Goal: Transaction & Acquisition: Purchase product/service

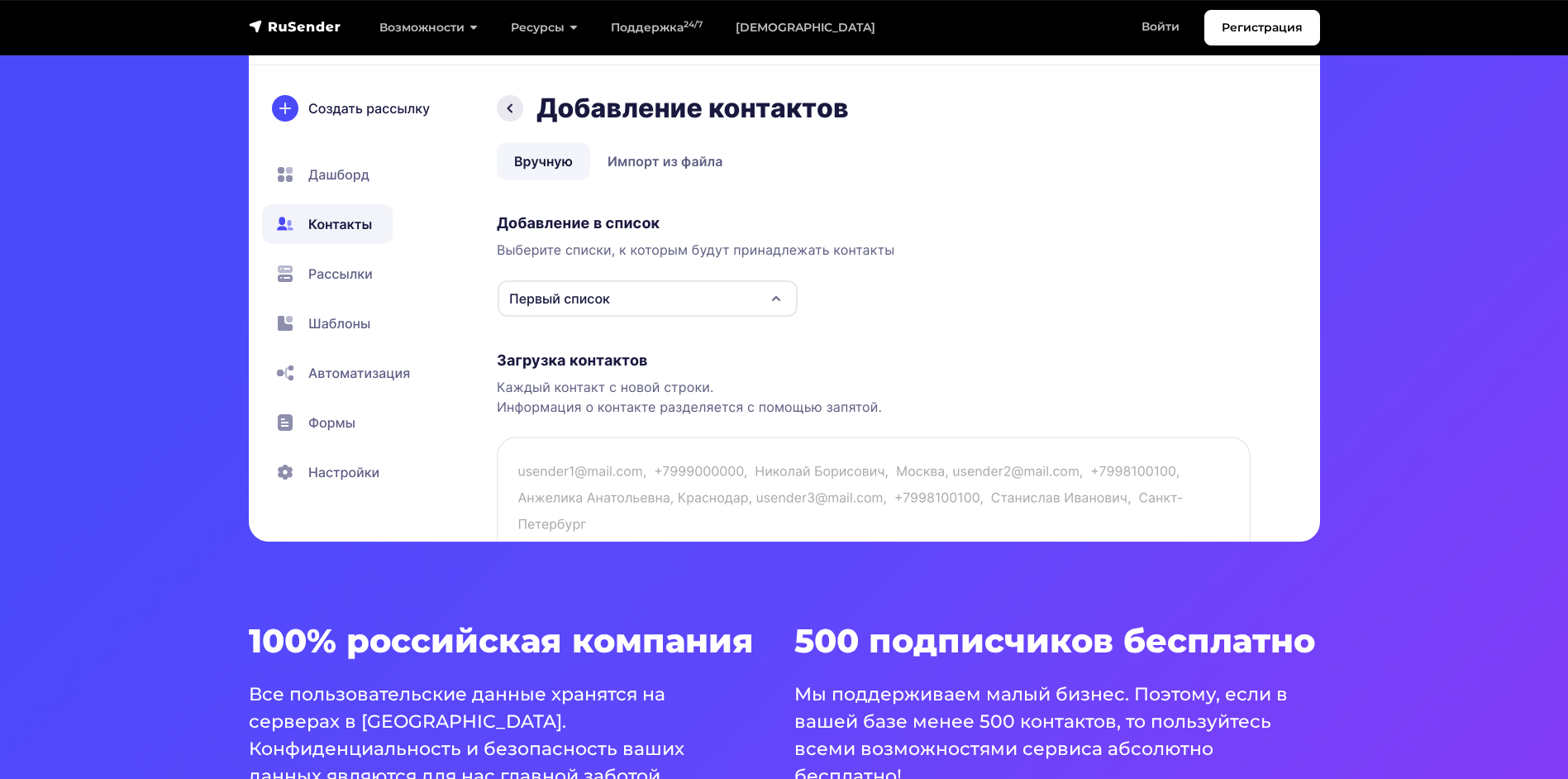
scroll to position [579, 0]
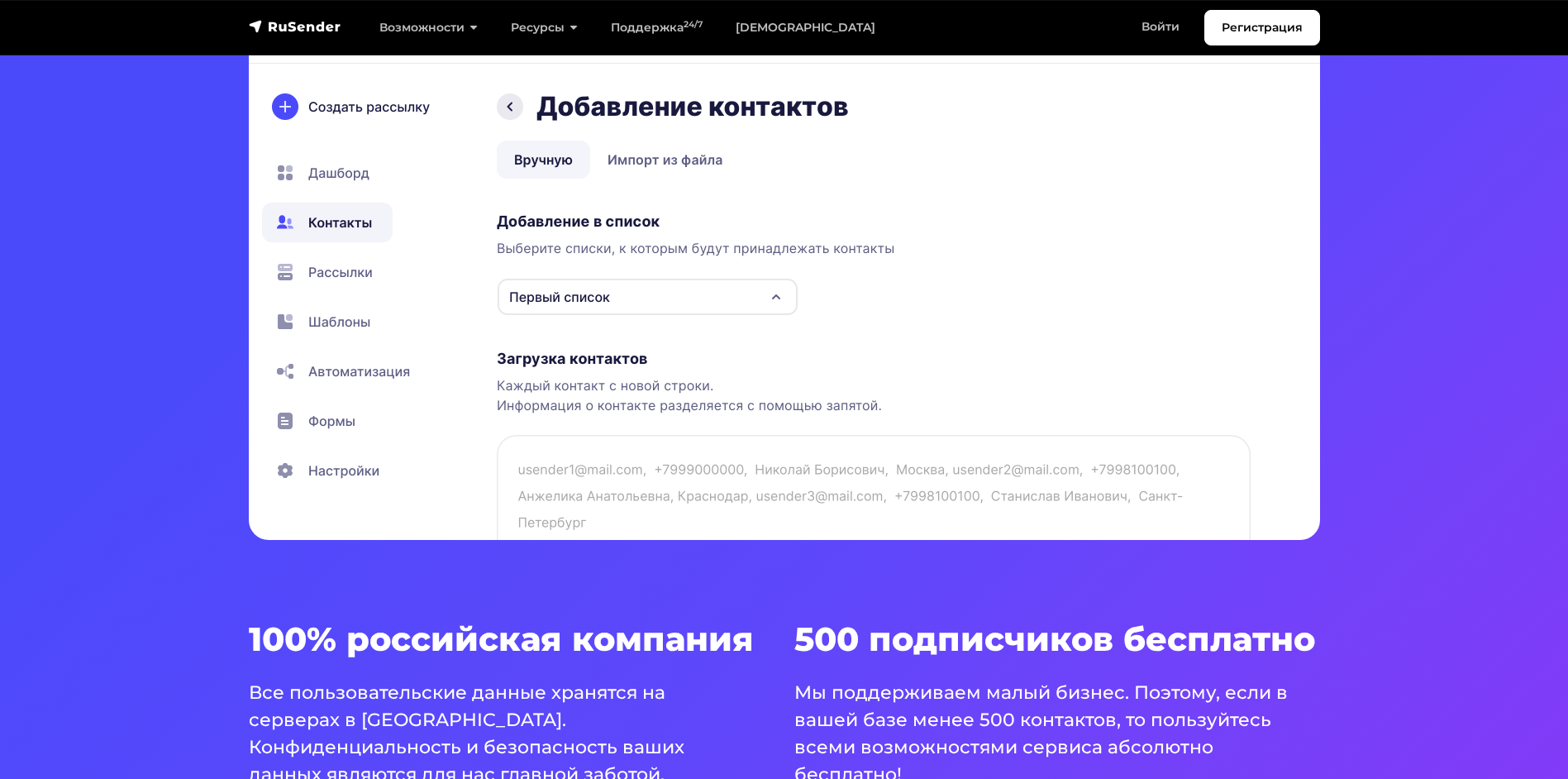
click at [633, 405] on img at bounding box center [784, 251] width 1072 height 579
click at [337, 272] on img at bounding box center [784, 251] width 1072 height 579
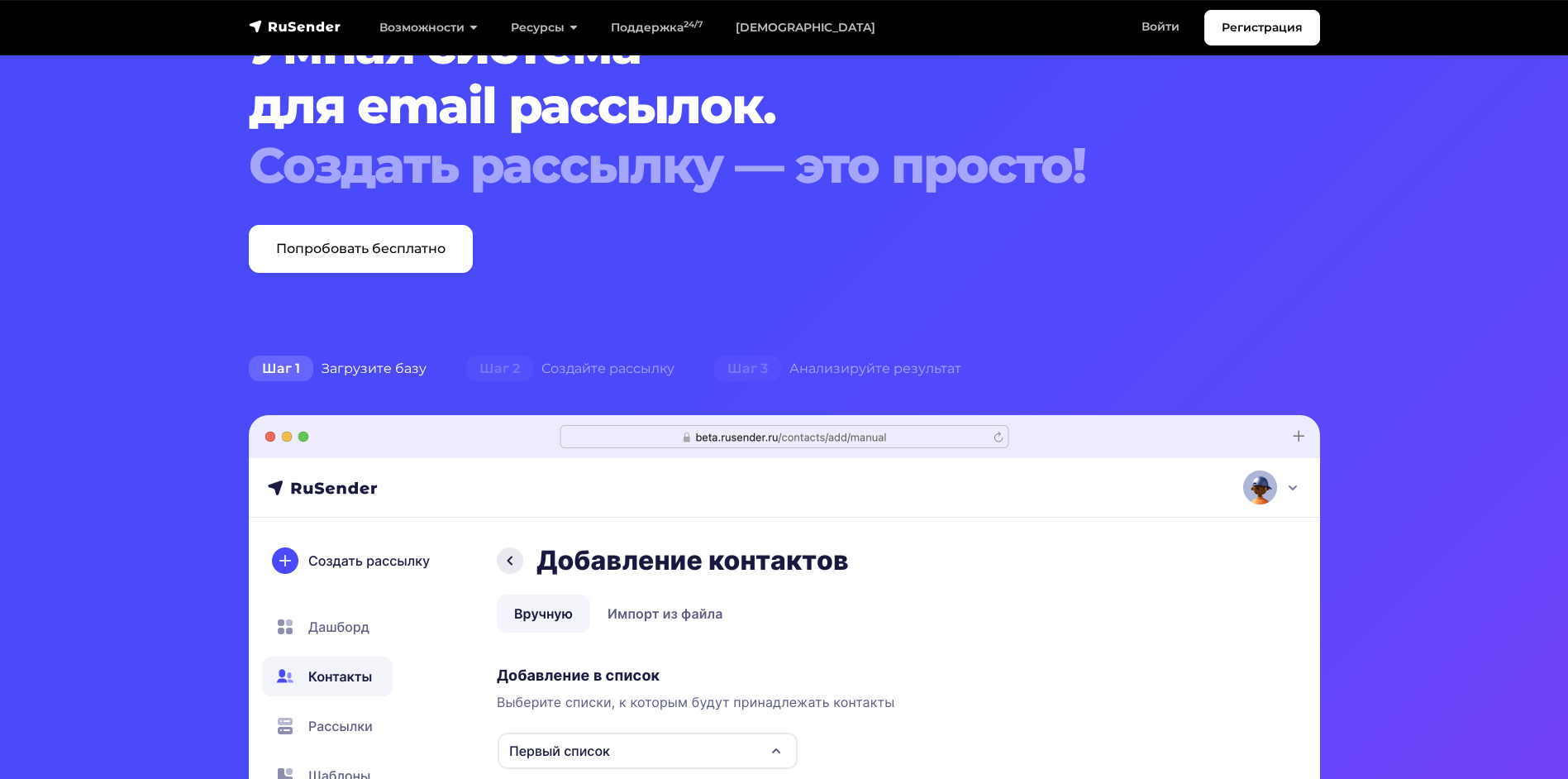
scroll to position [0, 0]
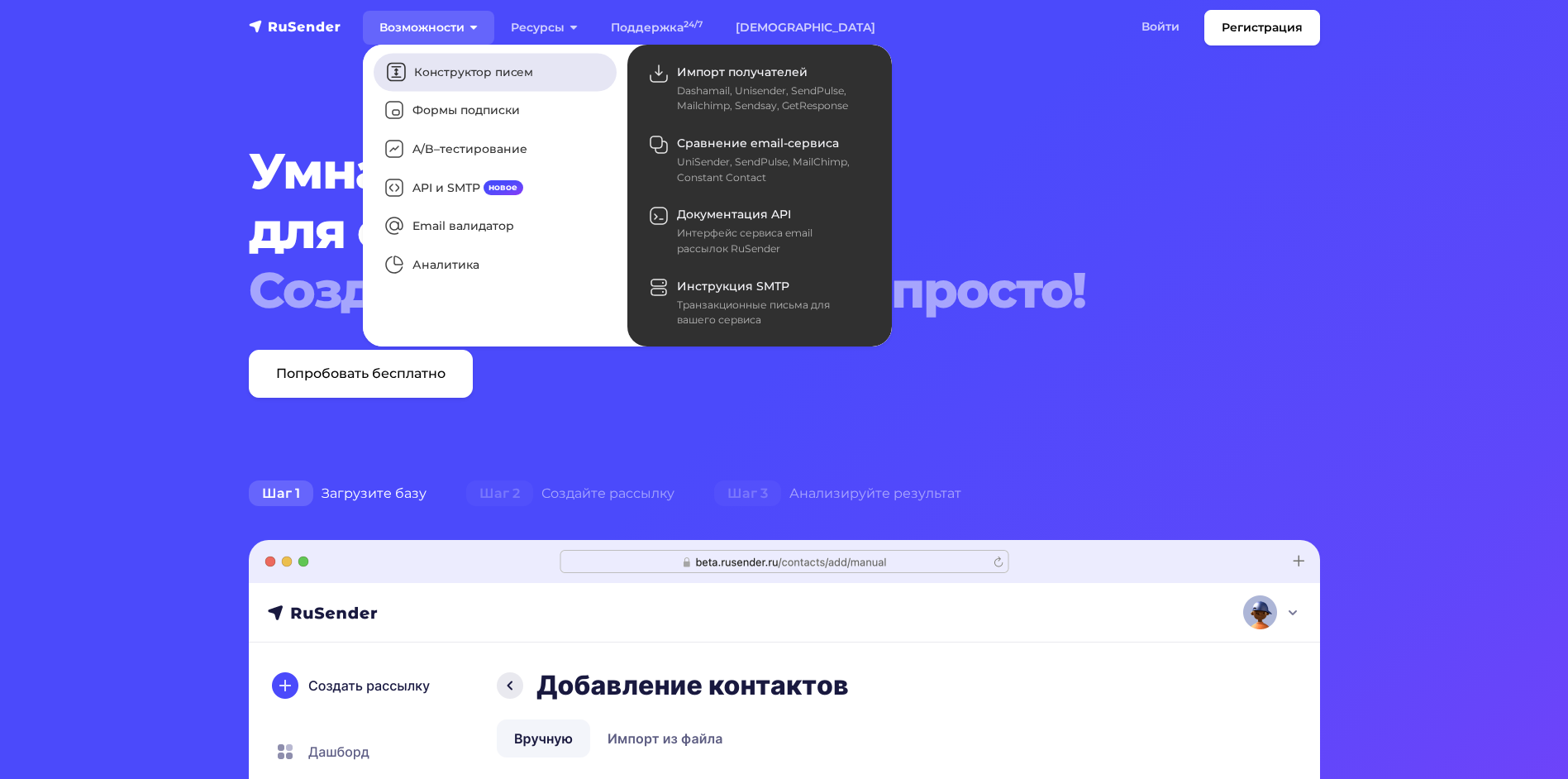
click at [458, 77] on link "Конструктор писем" at bounding box center [494, 71] width 243 height 38
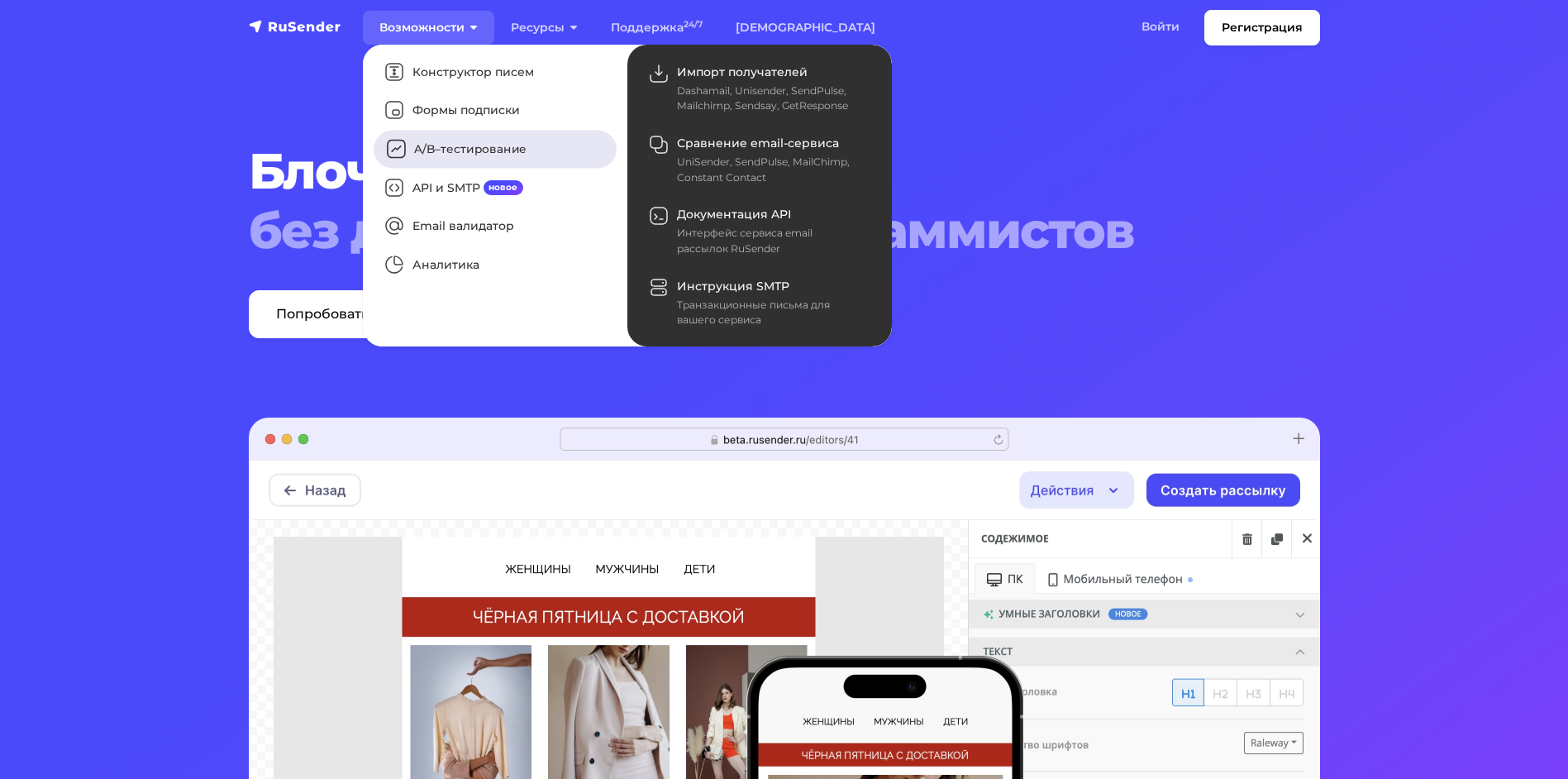
click at [475, 140] on link "A/B–тестирование" at bounding box center [494, 150] width 243 height 38
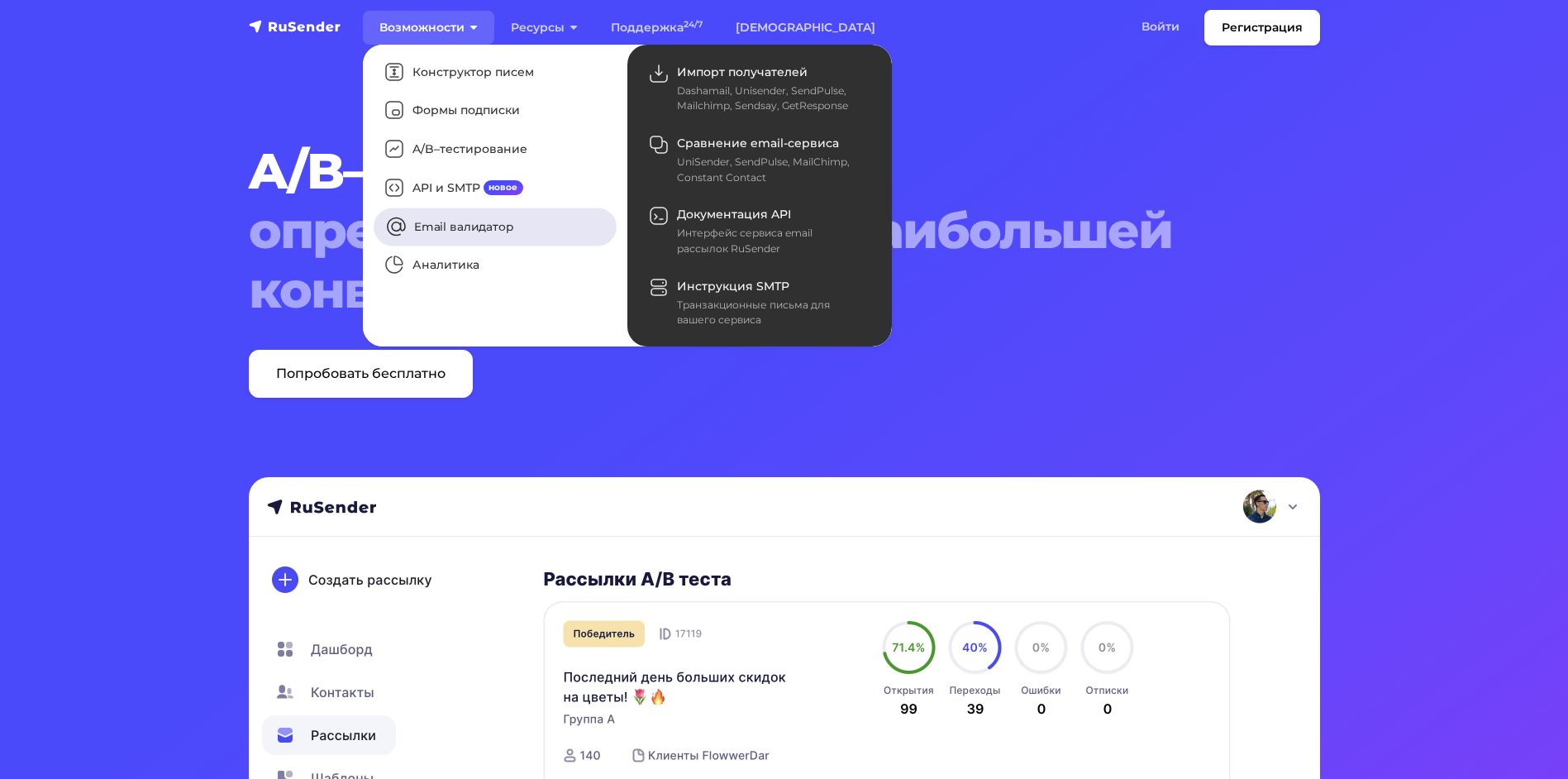
click at [457, 221] on link "Email валидатор" at bounding box center [494, 226] width 243 height 38
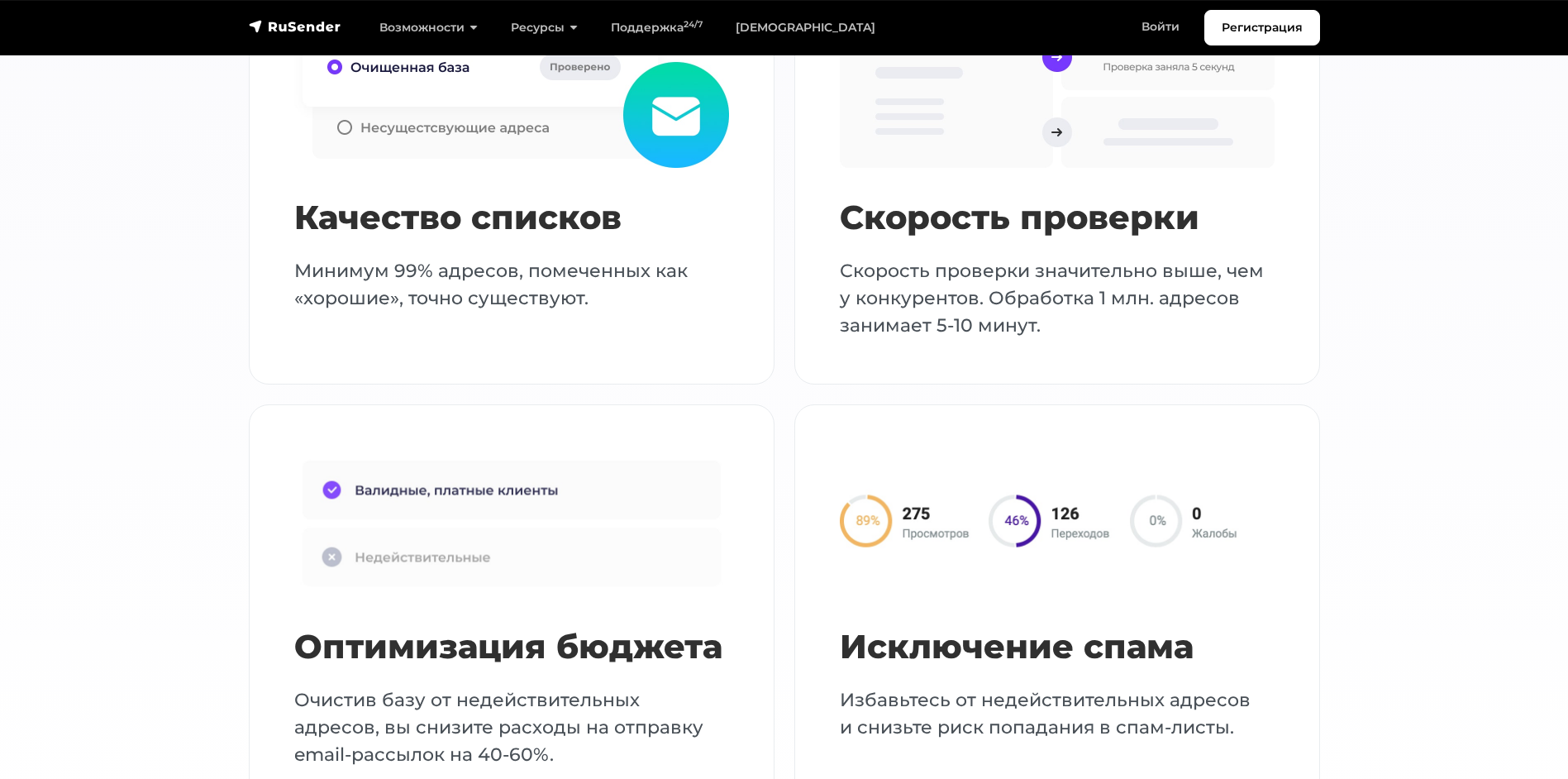
scroll to position [1985, 0]
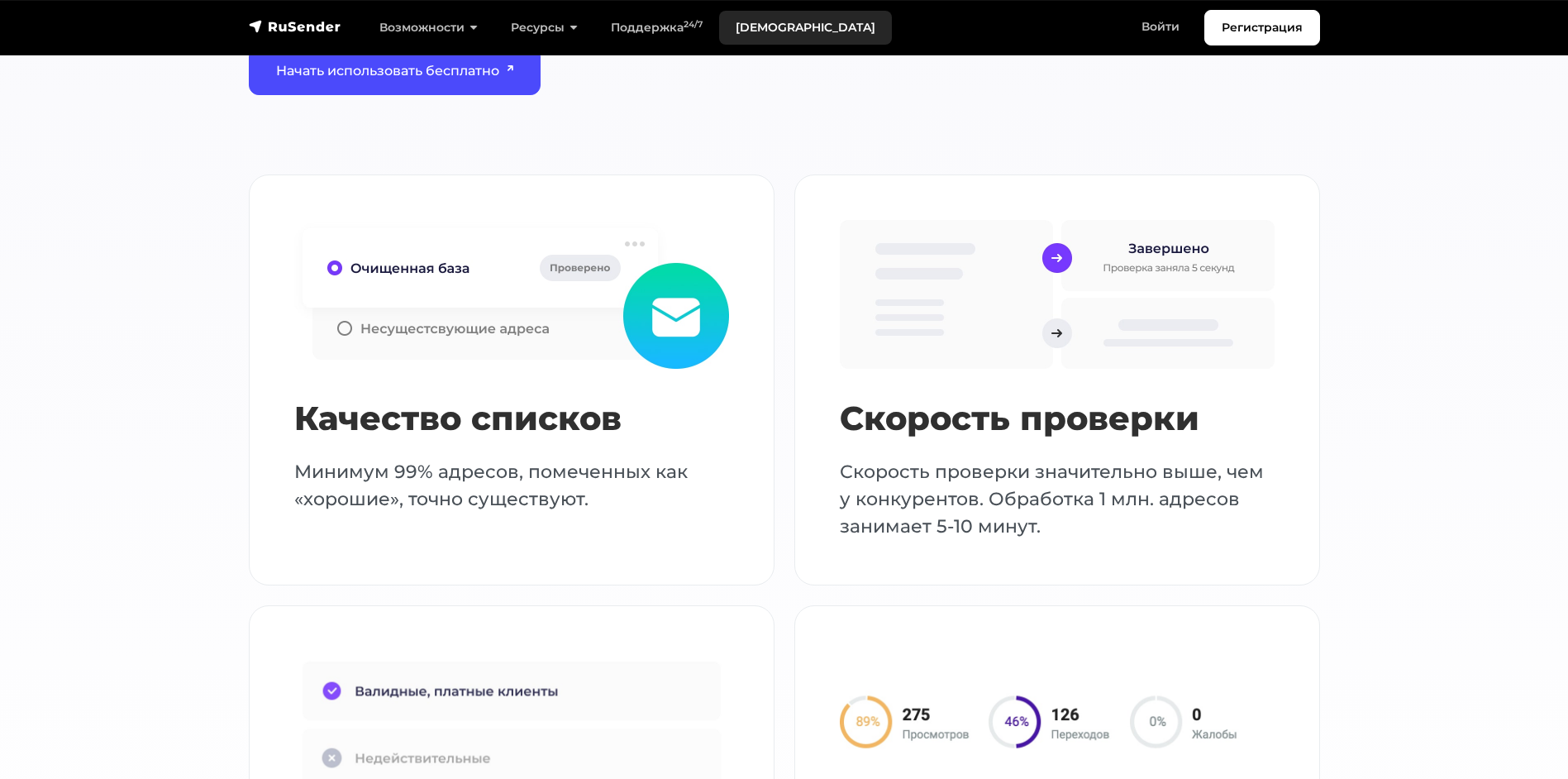
click at [779, 27] on link "[DEMOGRAPHIC_DATA]" at bounding box center [805, 28] width 172 height 34
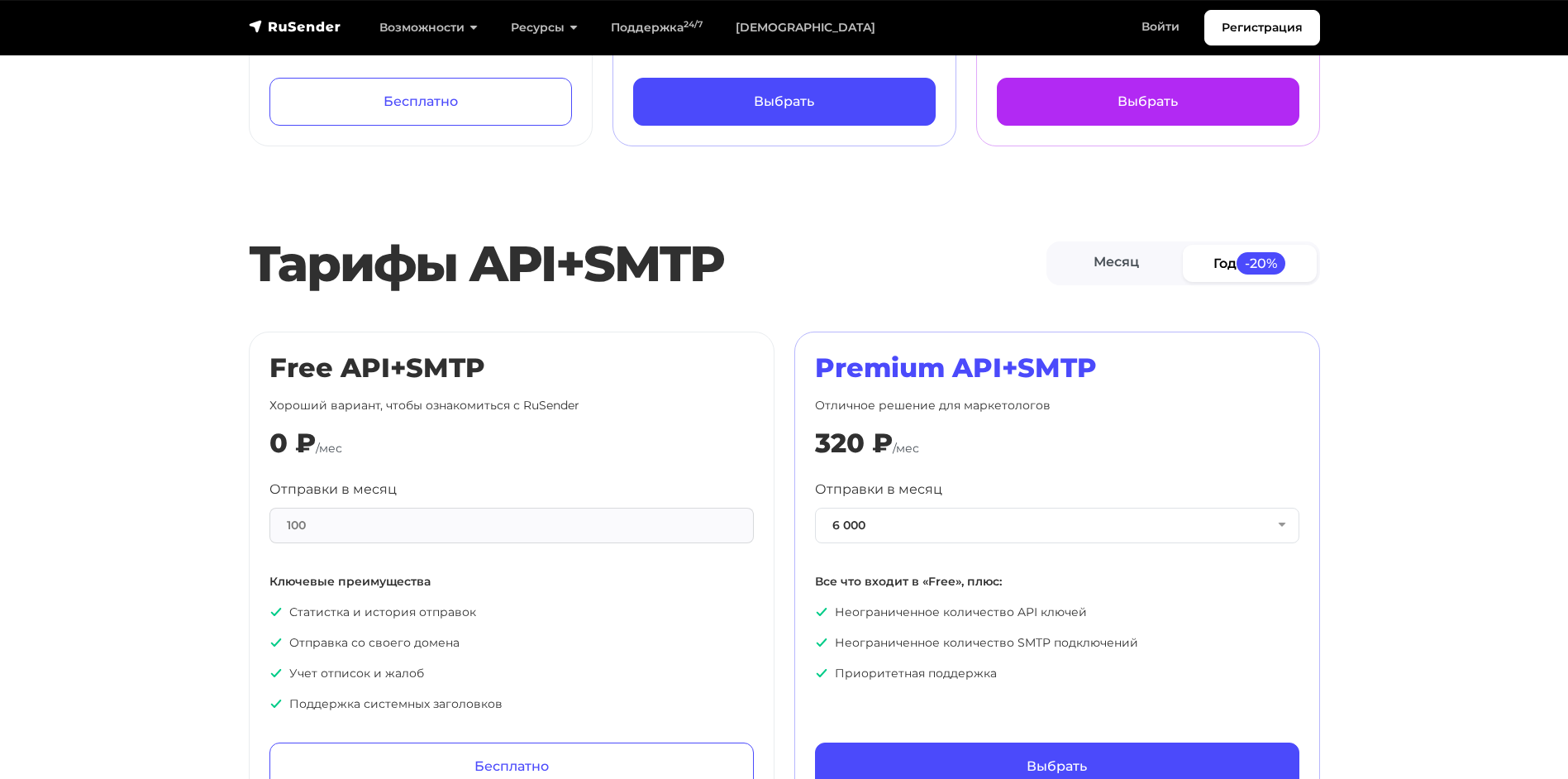
scroll to position [248, 0]
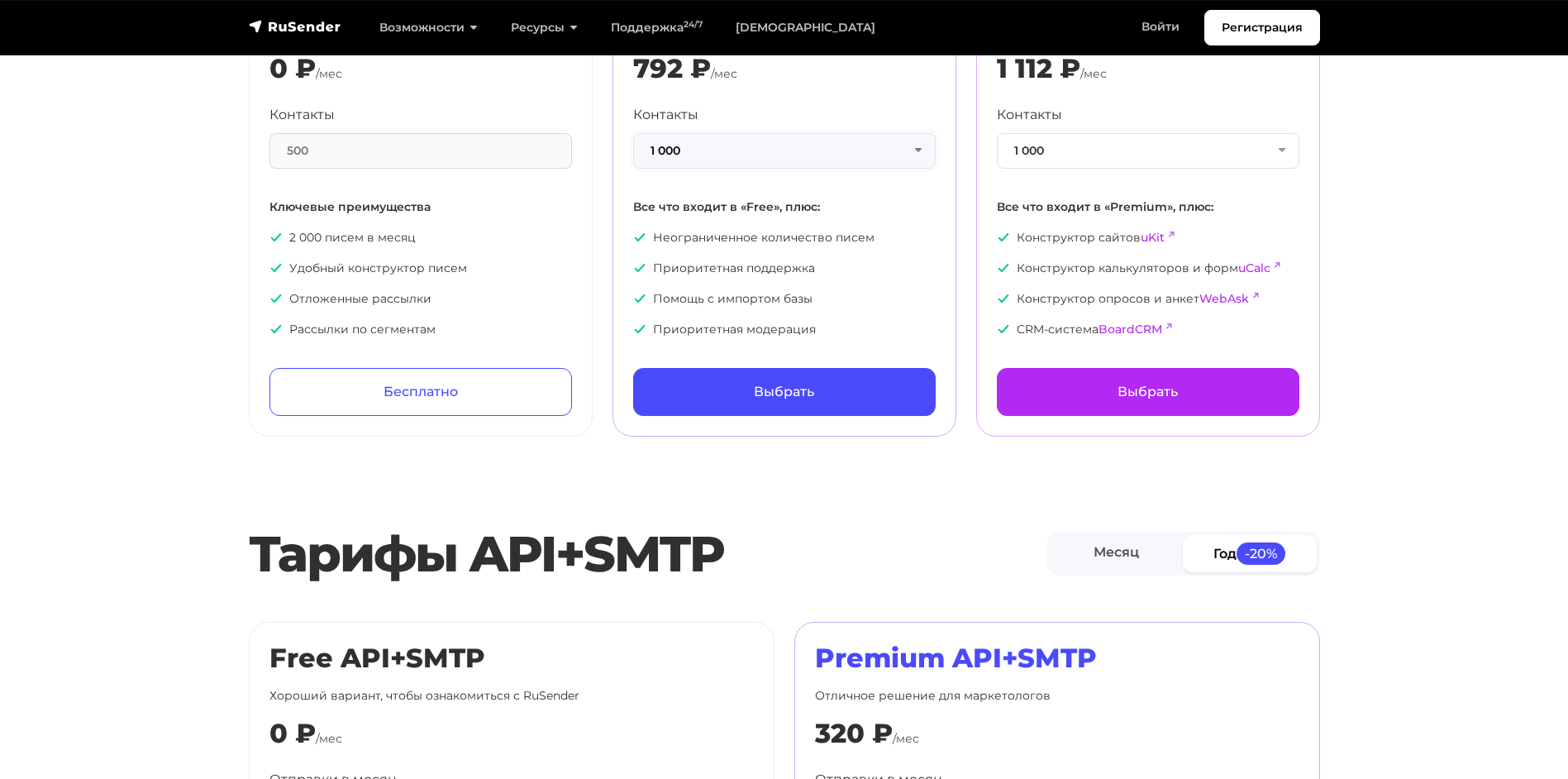
click at [727, 148] on button "1 000" at bounding box center [784, 151] width 302 height 36
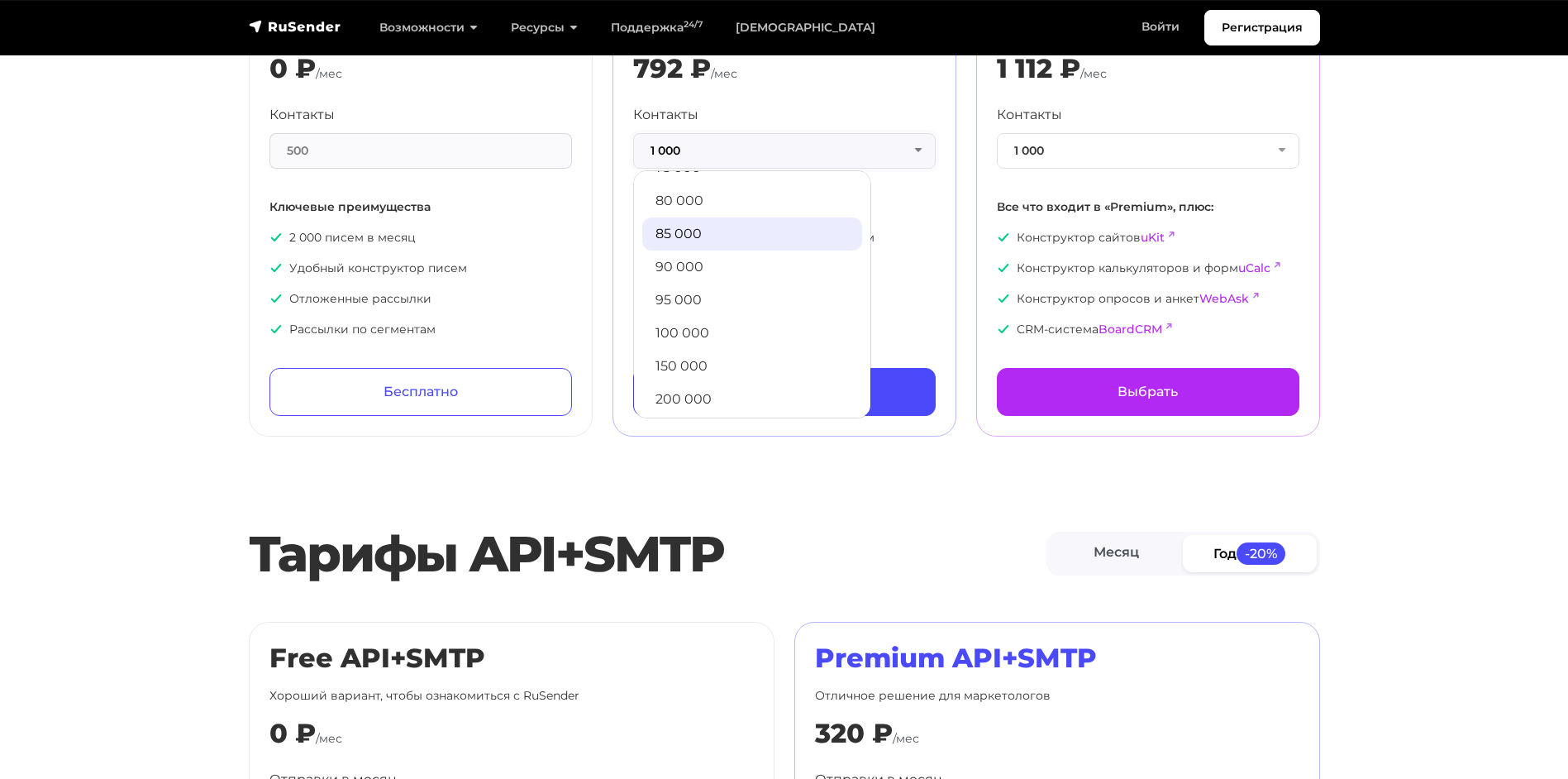
scroll to position [895, 0]
click at [744, 383] on link "500 000" at bounding box center [753, 392] width 220 height 33
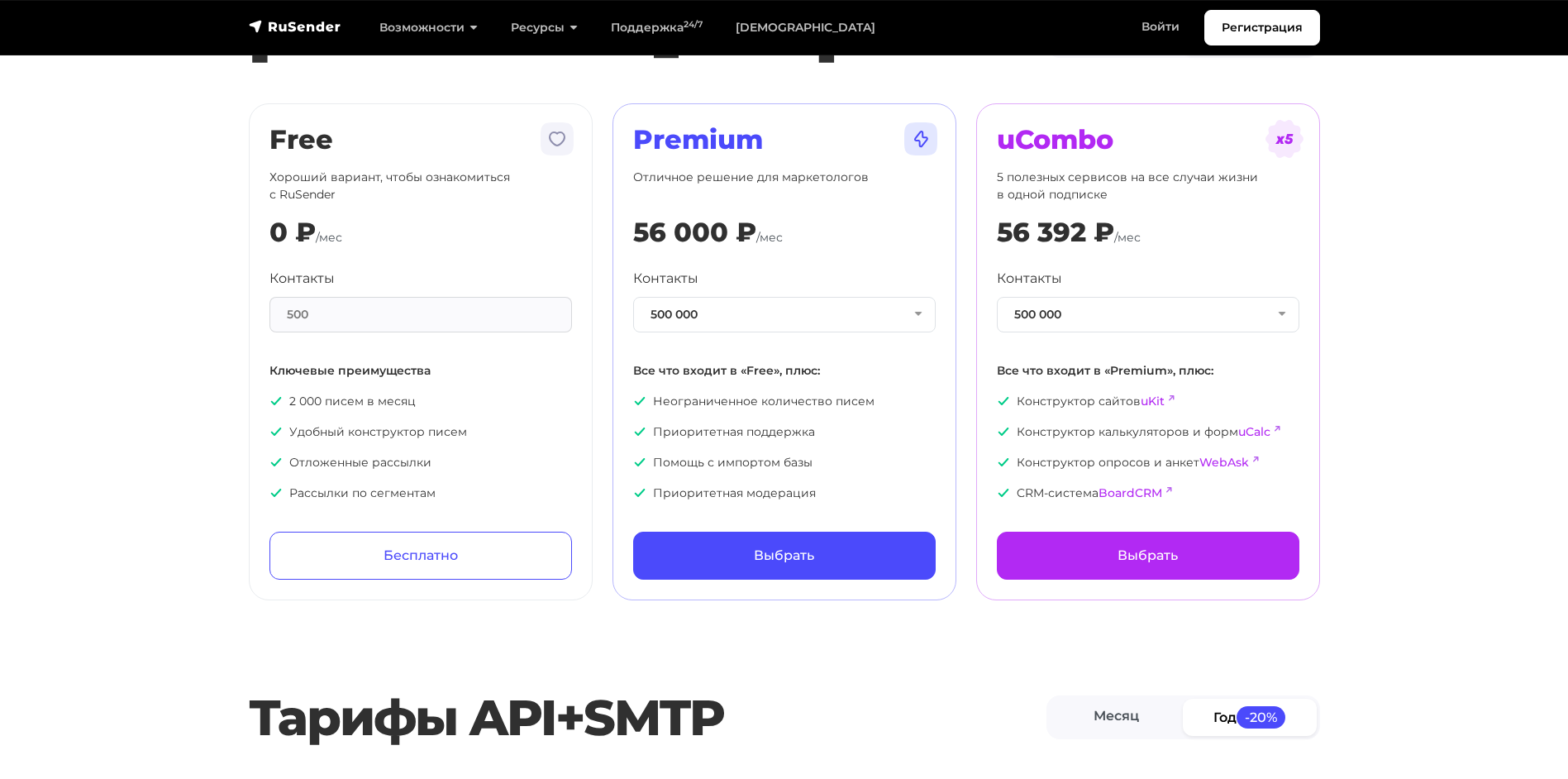
scroll to position [82, 0]
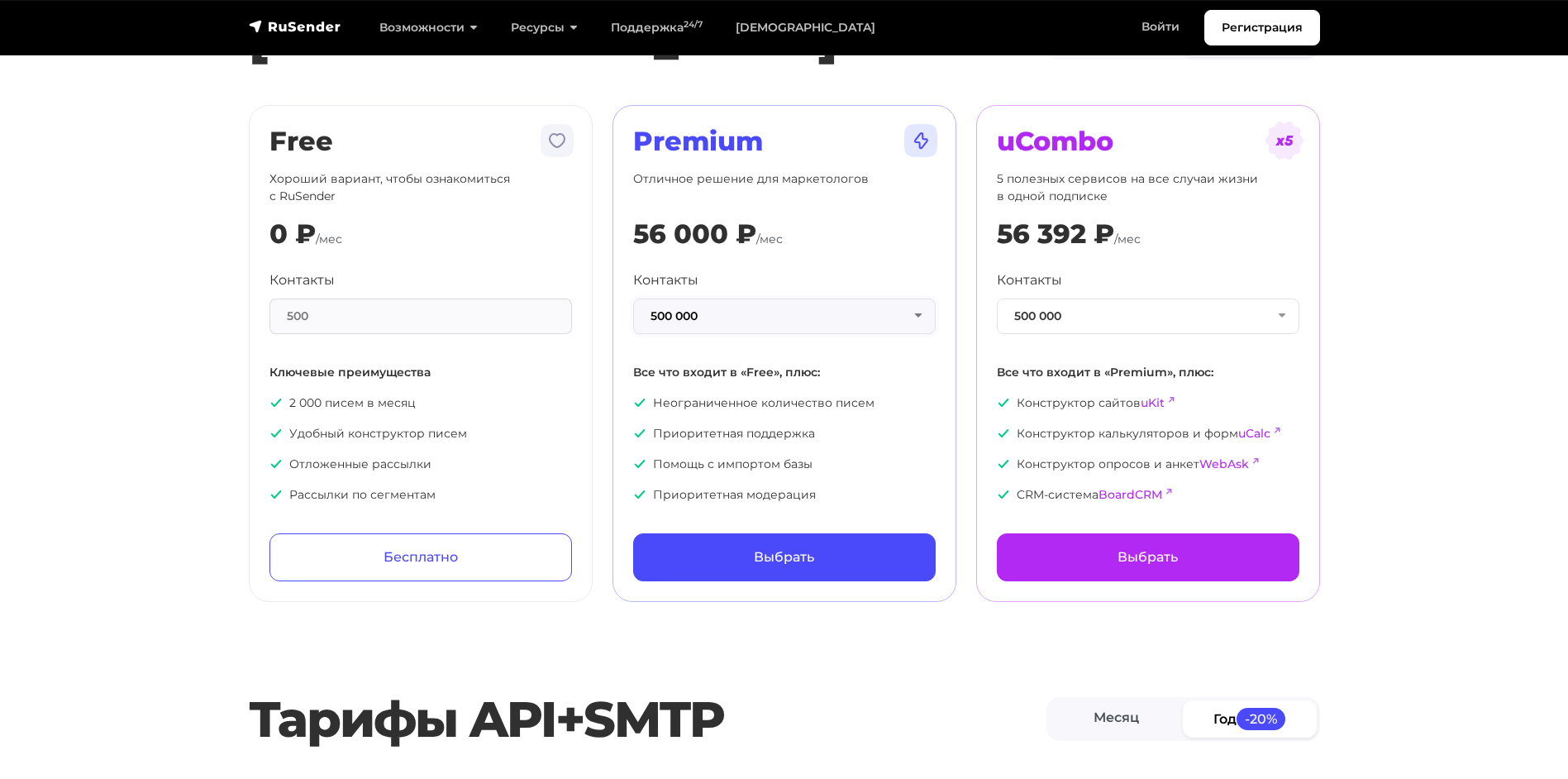
click at [734, 307] on button "500 000" at bounding box center [784, 316] width 302 height 36
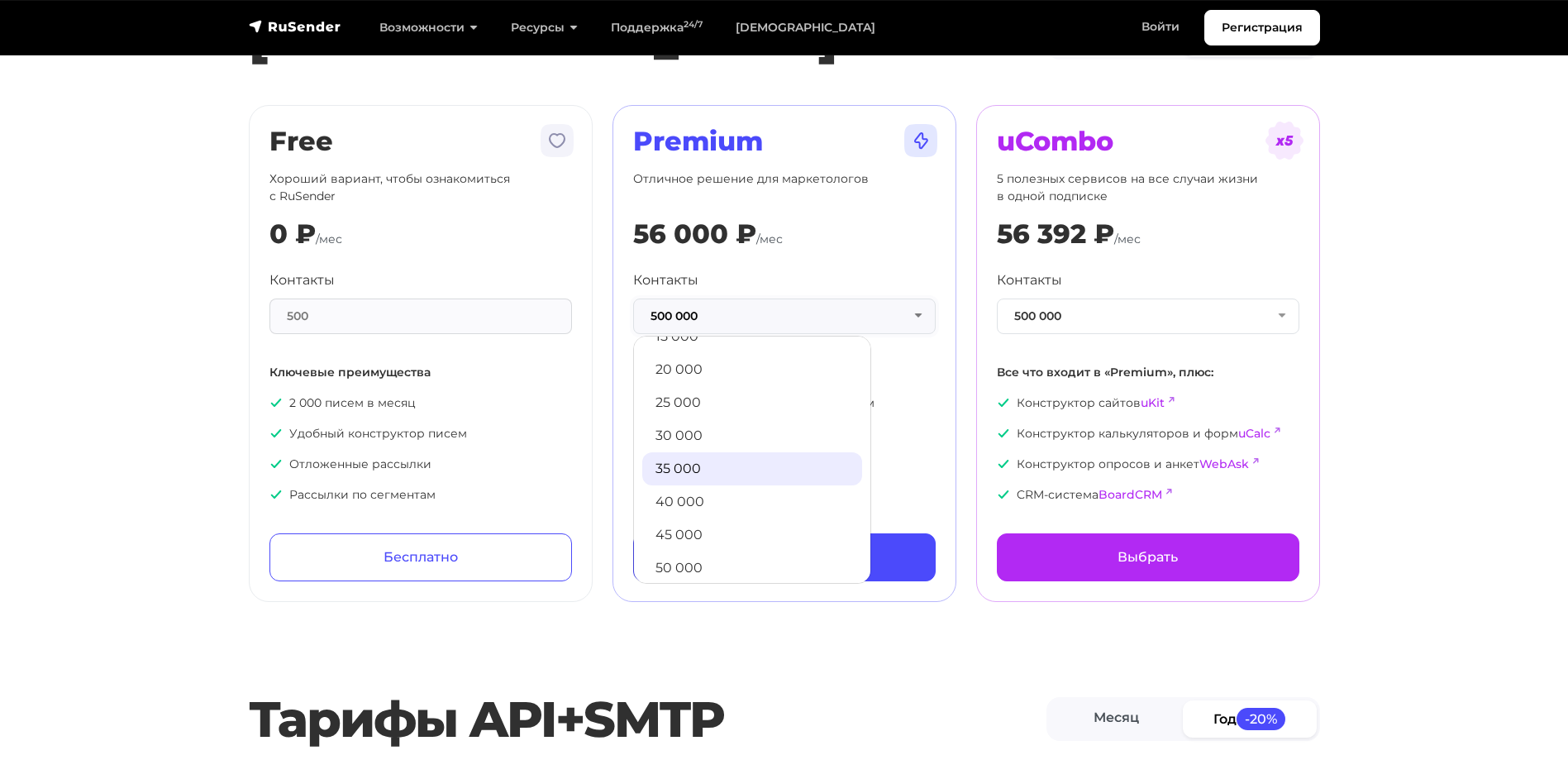
scroll to position [316, 0]
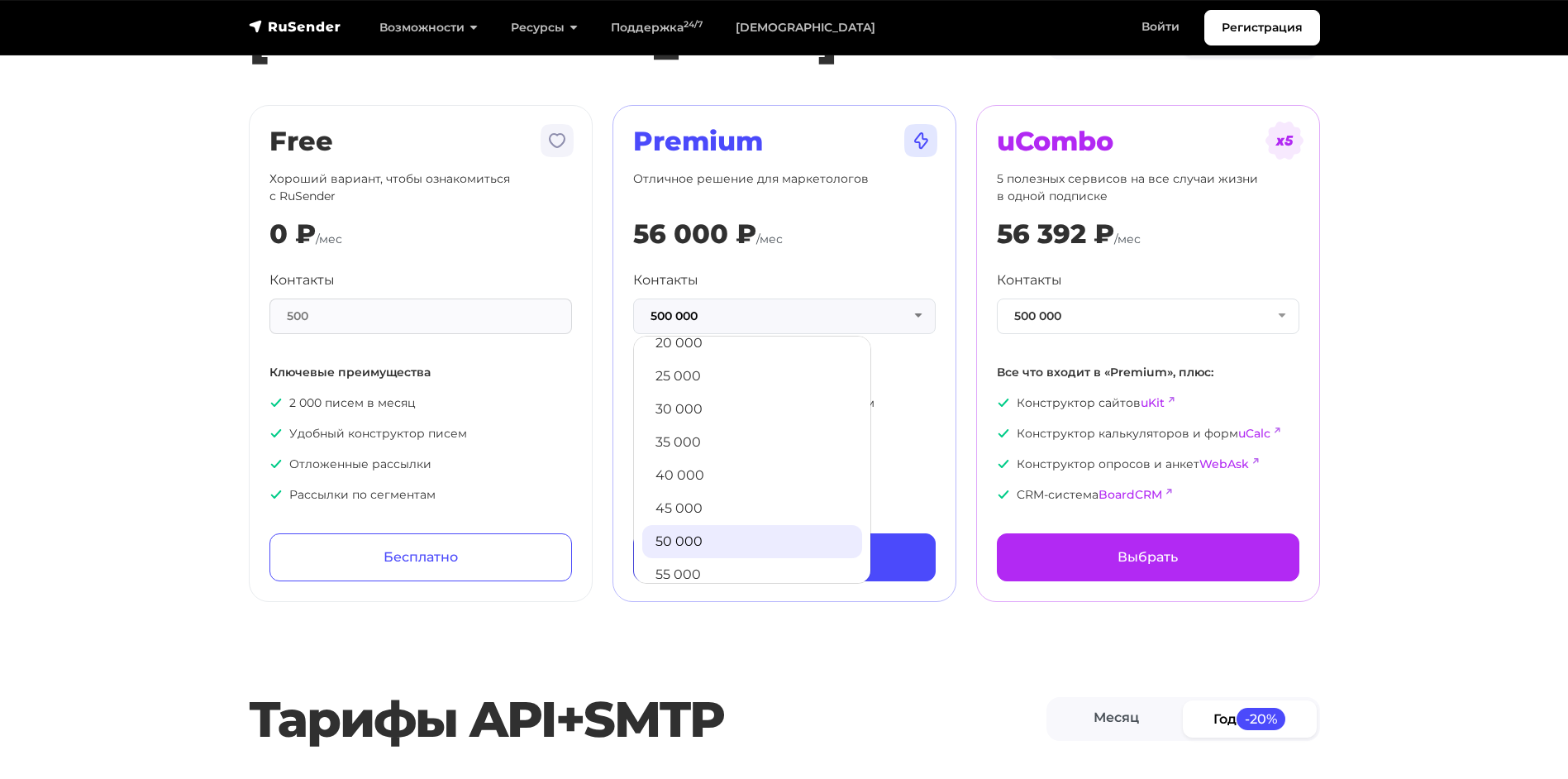
click at [724, 528] on link "50 000" at bounding box center [753, 541] width 220 height 33
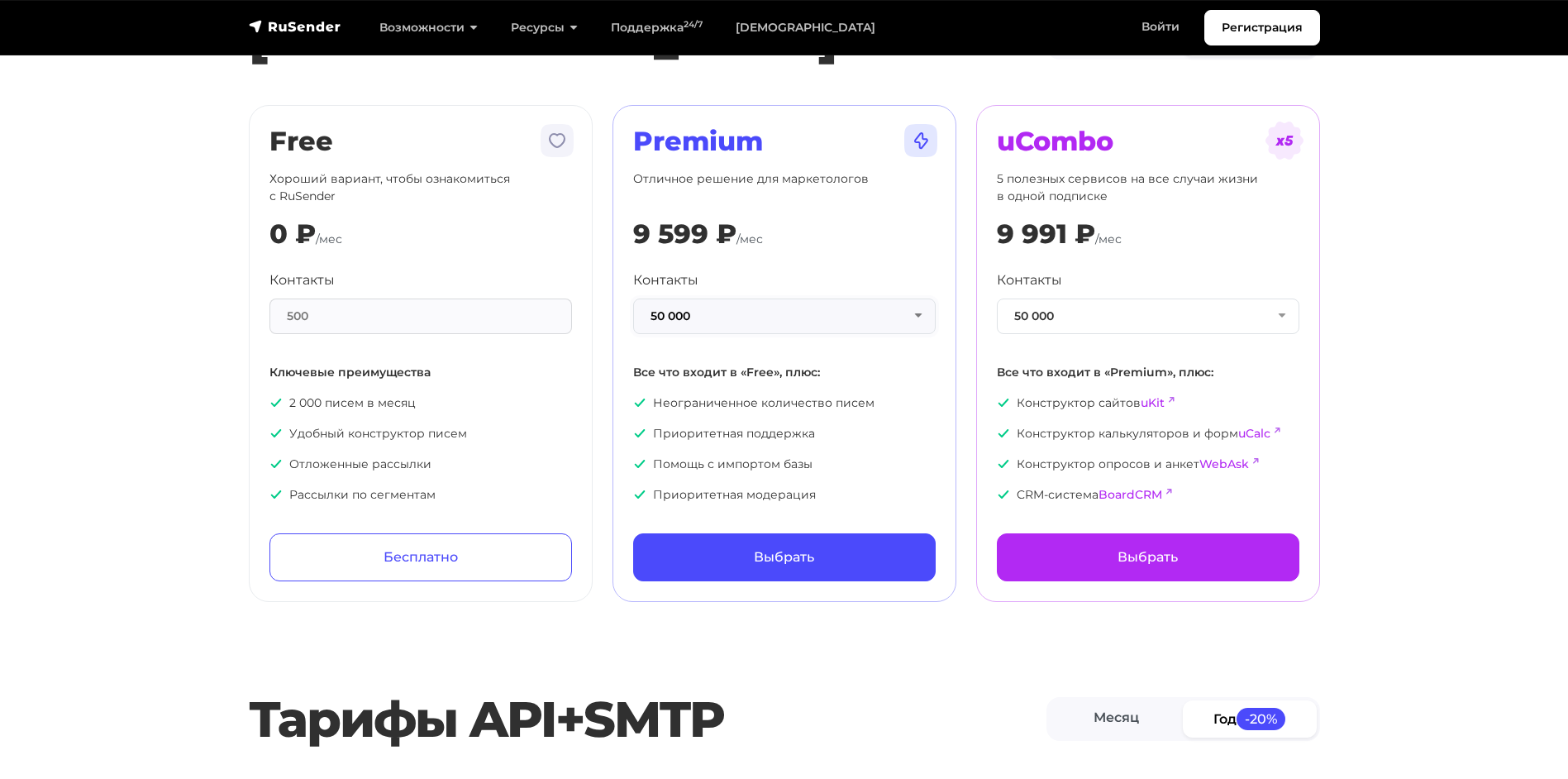
click at [758, 317] on button "50 000" at bounding box center [784, 316] width 302 height 36
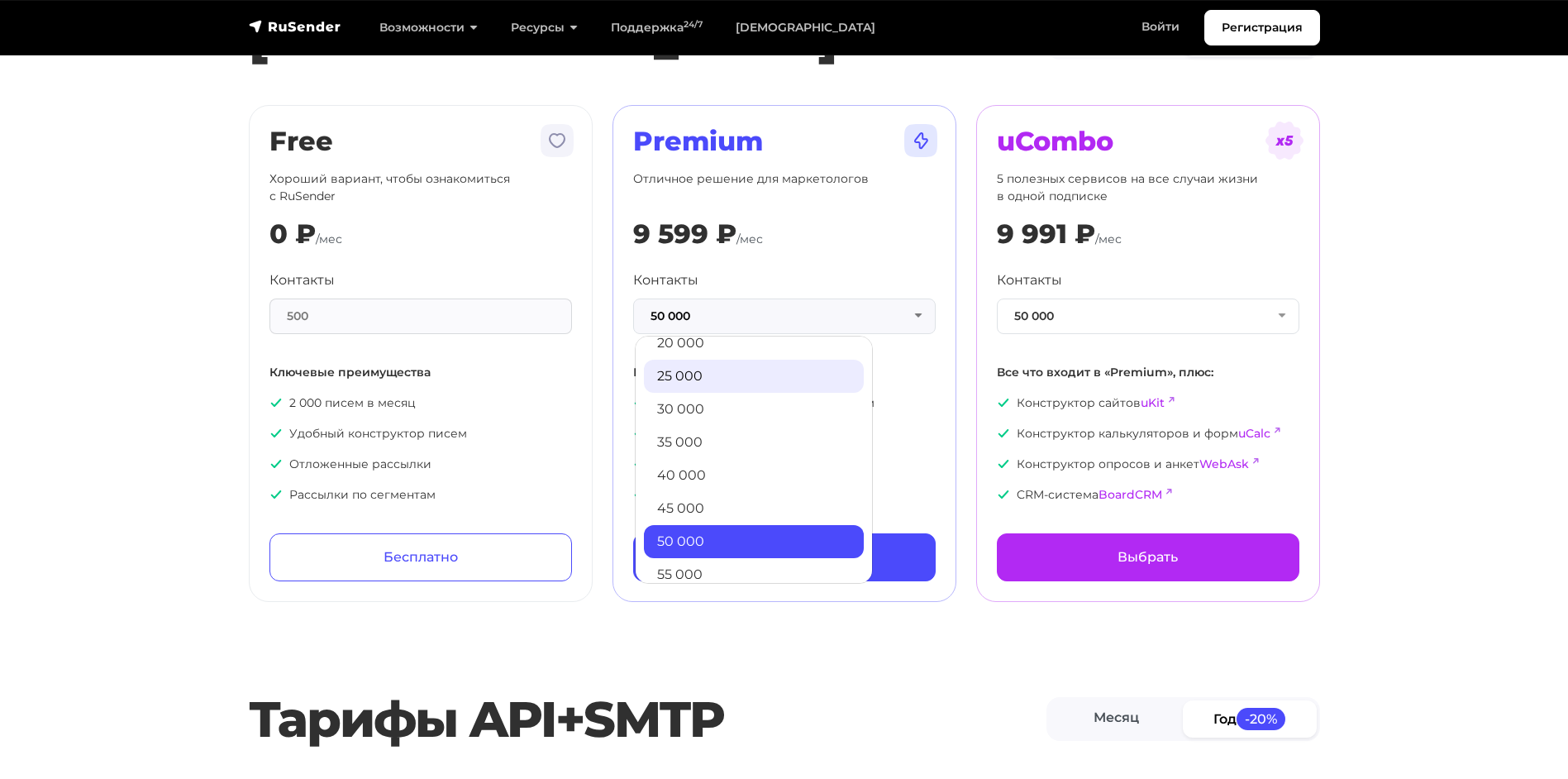
click at [734, 386] on link "25 000" at bounding box center [754, 376] width 220 height 33
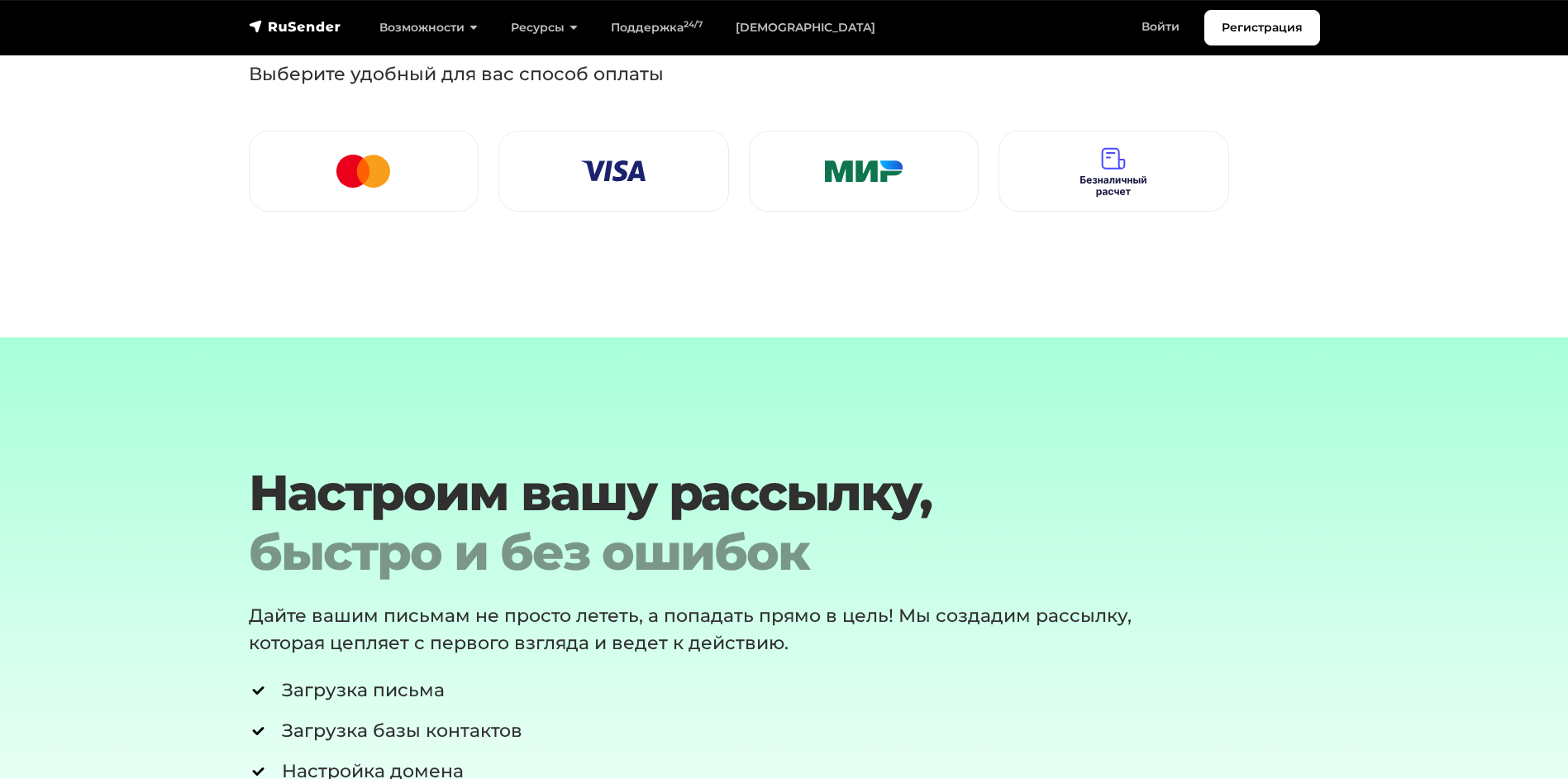
scroll to position [2813, 0]
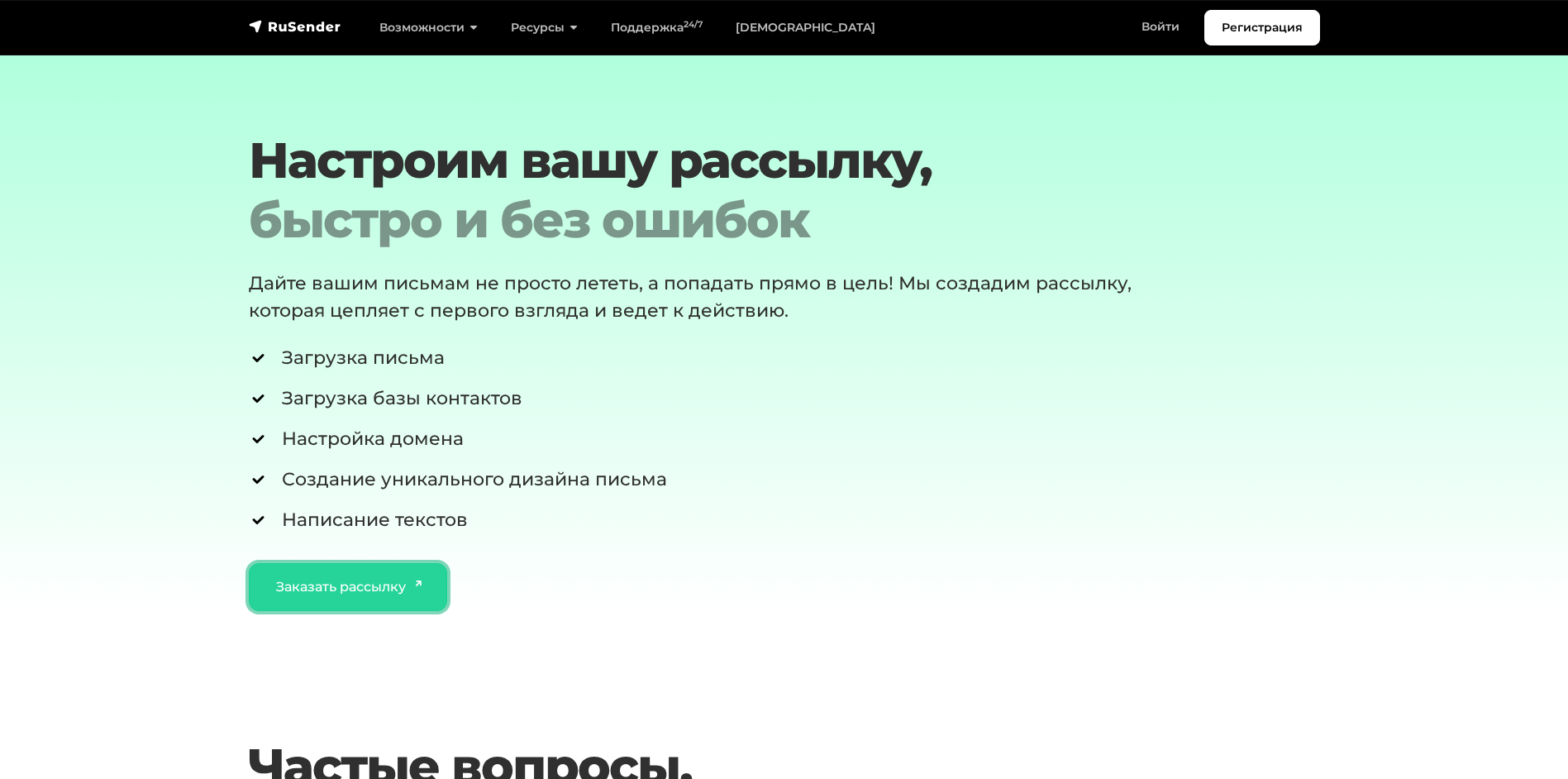
click at [418, 567] on link "Заказать рассылку" at bounding box center [348, 587] width 199 height 48
